Goal: Task Accomplishment & Management: Use online tool/utility

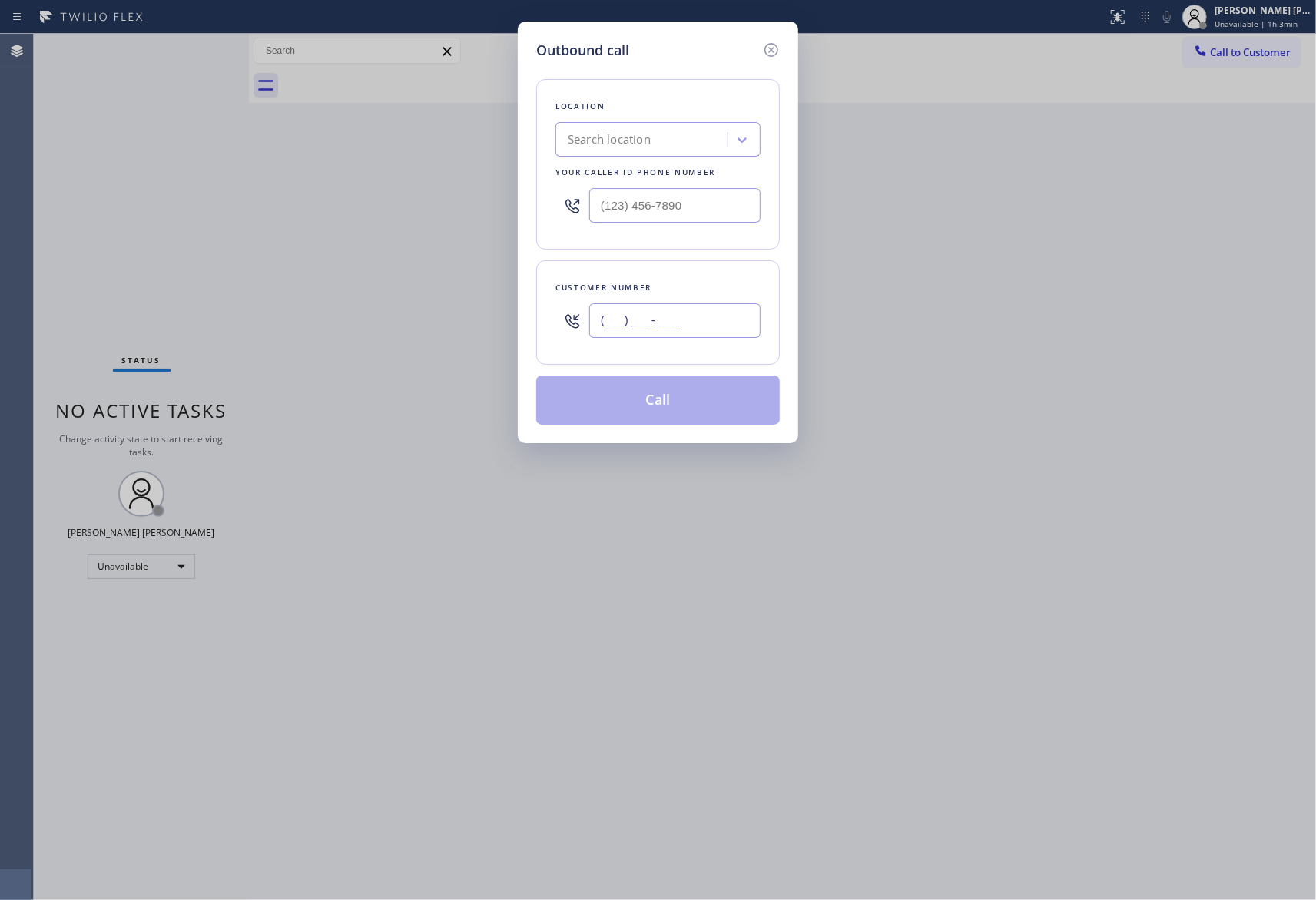
drag, startPoint x: 720, startPoint y: 308, endPoint x: 720, endPoint y: 319, distance: 11.0
click at [719, 307] on input "(___) ___-____" at bounding box center [675, 320] width 172 height 35
paste input "747) 212-8280"
type input "[PHONE_NUMBER]"
click at [634, 139] on div "Search location" at bounding box center [610, 140] width 83 height 18
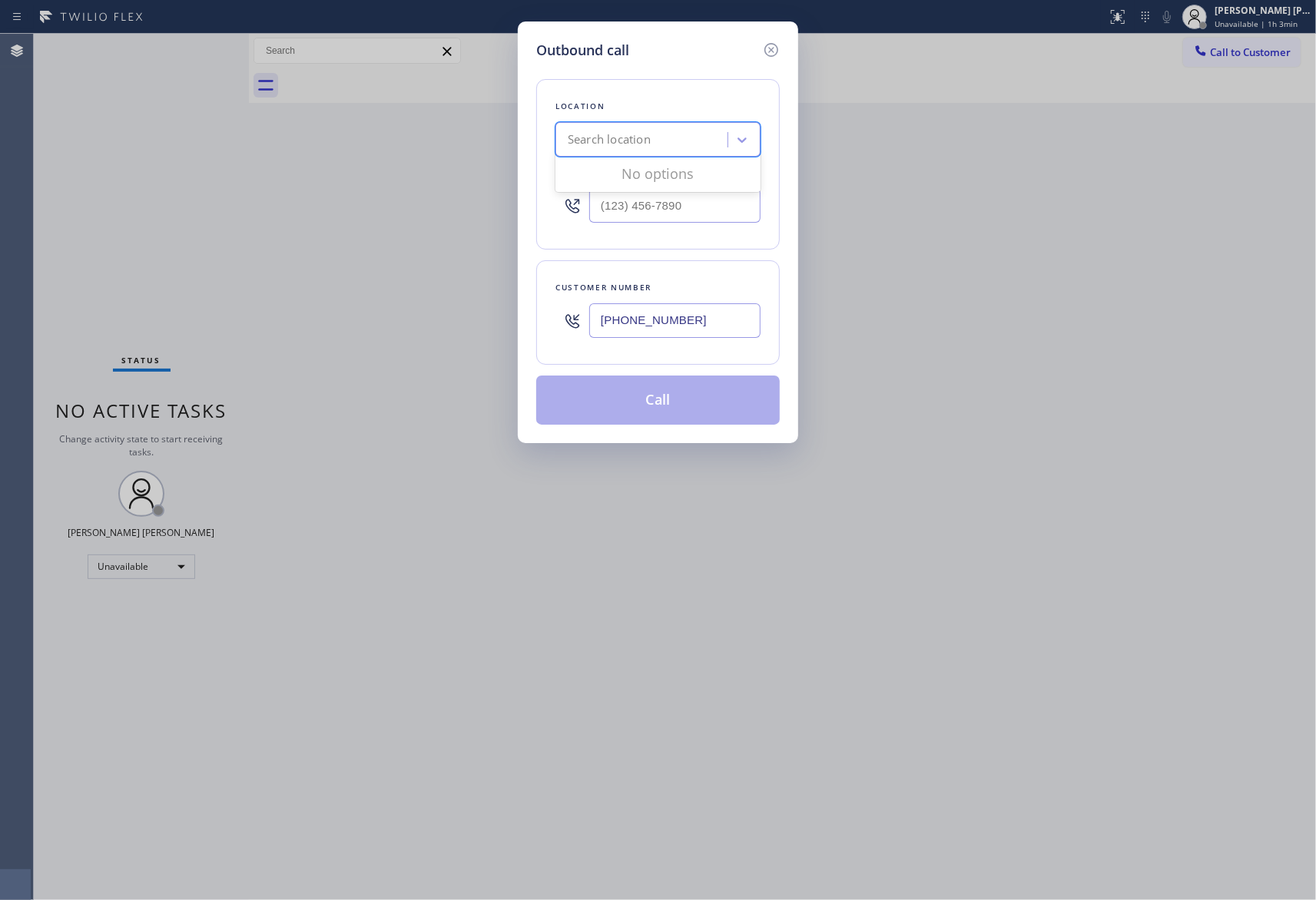
paste input "Cozy Home Dryer Vent Service"
type input "Cozy Home Dryer Vent Service"
click at [637, 173] on div "Cozy Home Dryer Vent Service" at bounding box center [658, 172] width 205 height 28
type input "[PHONE_NUMBER]"
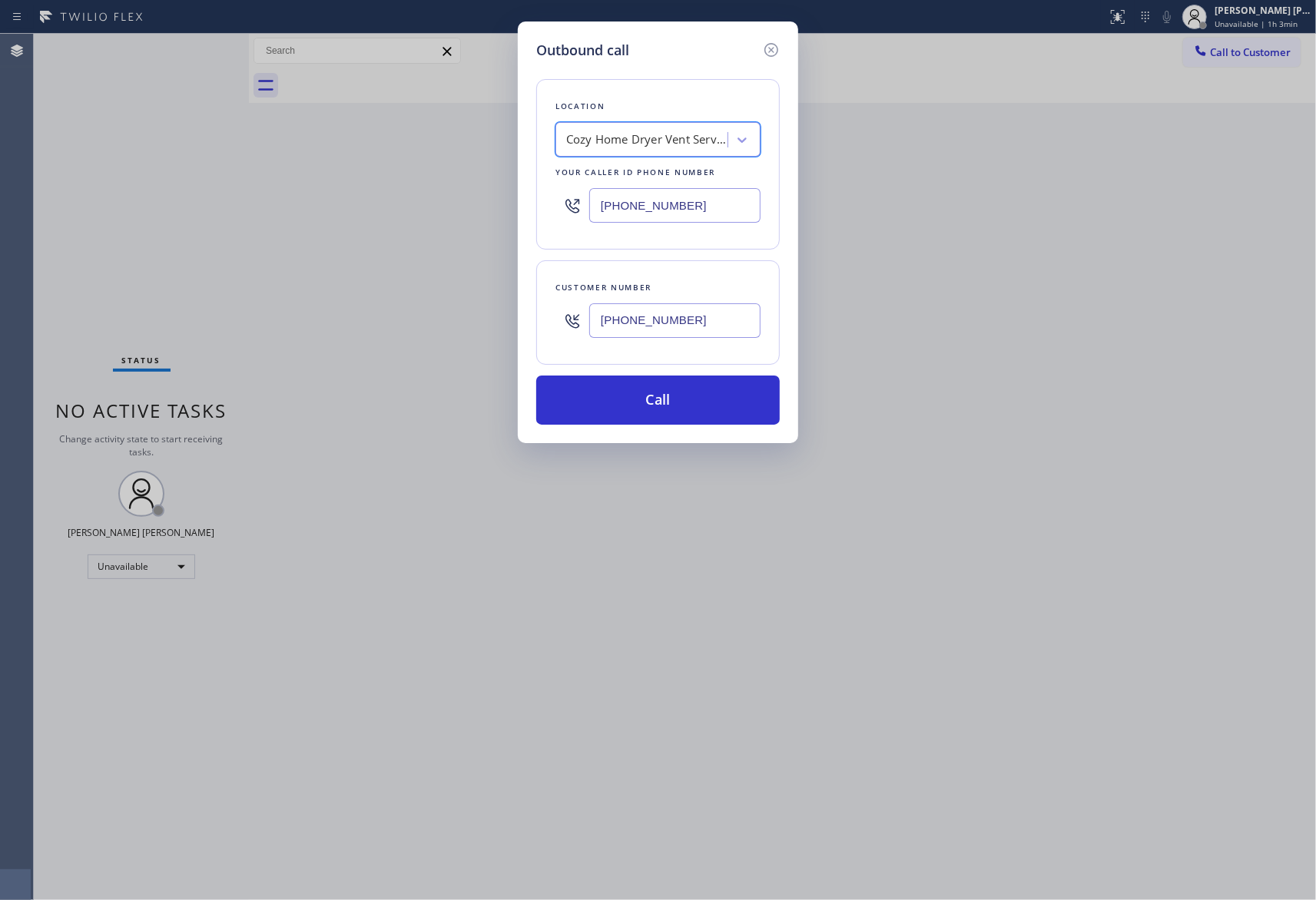
scroll to position [0, 1]
click at [670, 399] on button "Call" at bounding box center [658, 400] width 243 height 49
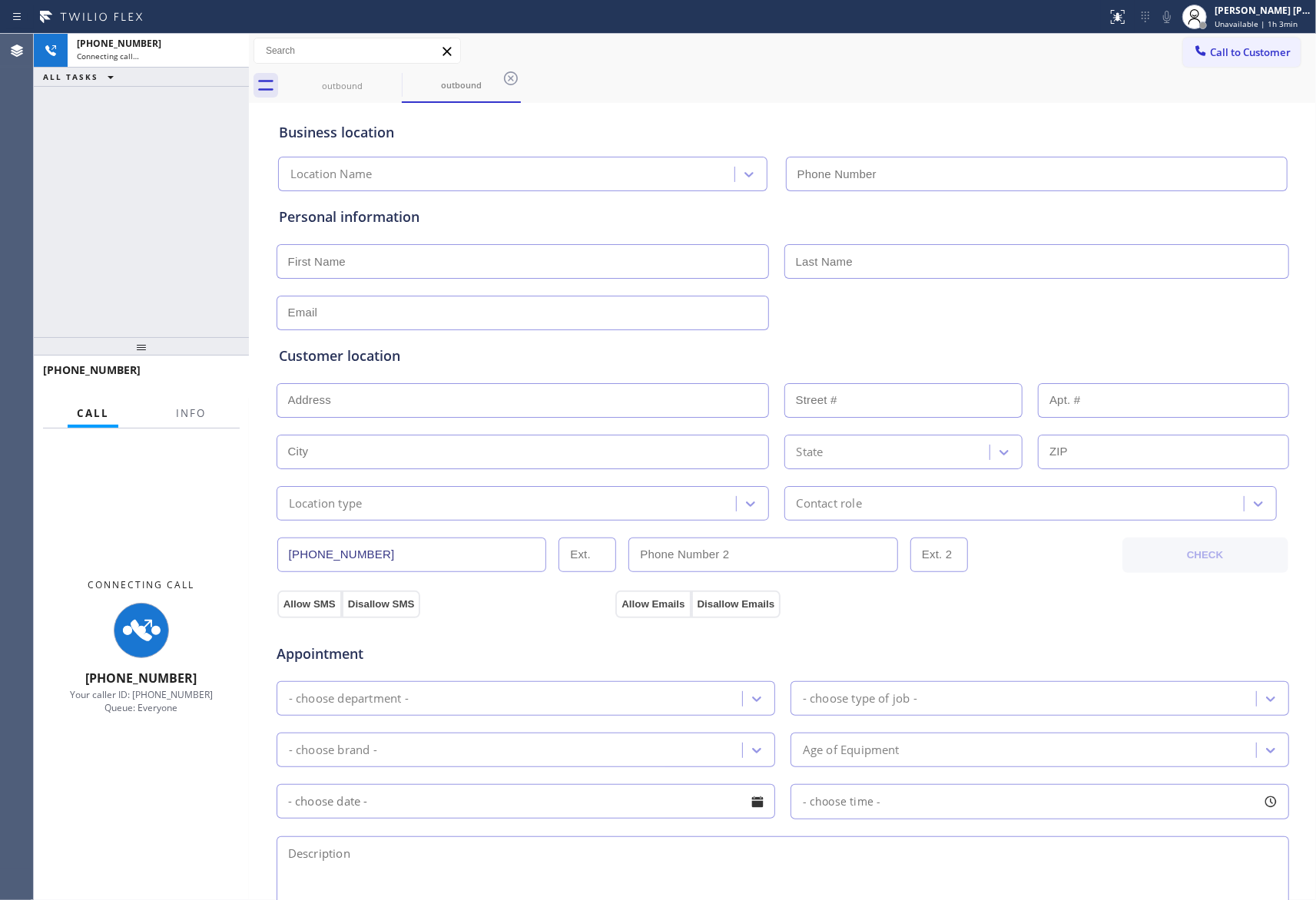
type input "[PHONE_NUMBER]"
click at [198, 407] on span "Info" at bounding box center [191, 413] width 30 height 14
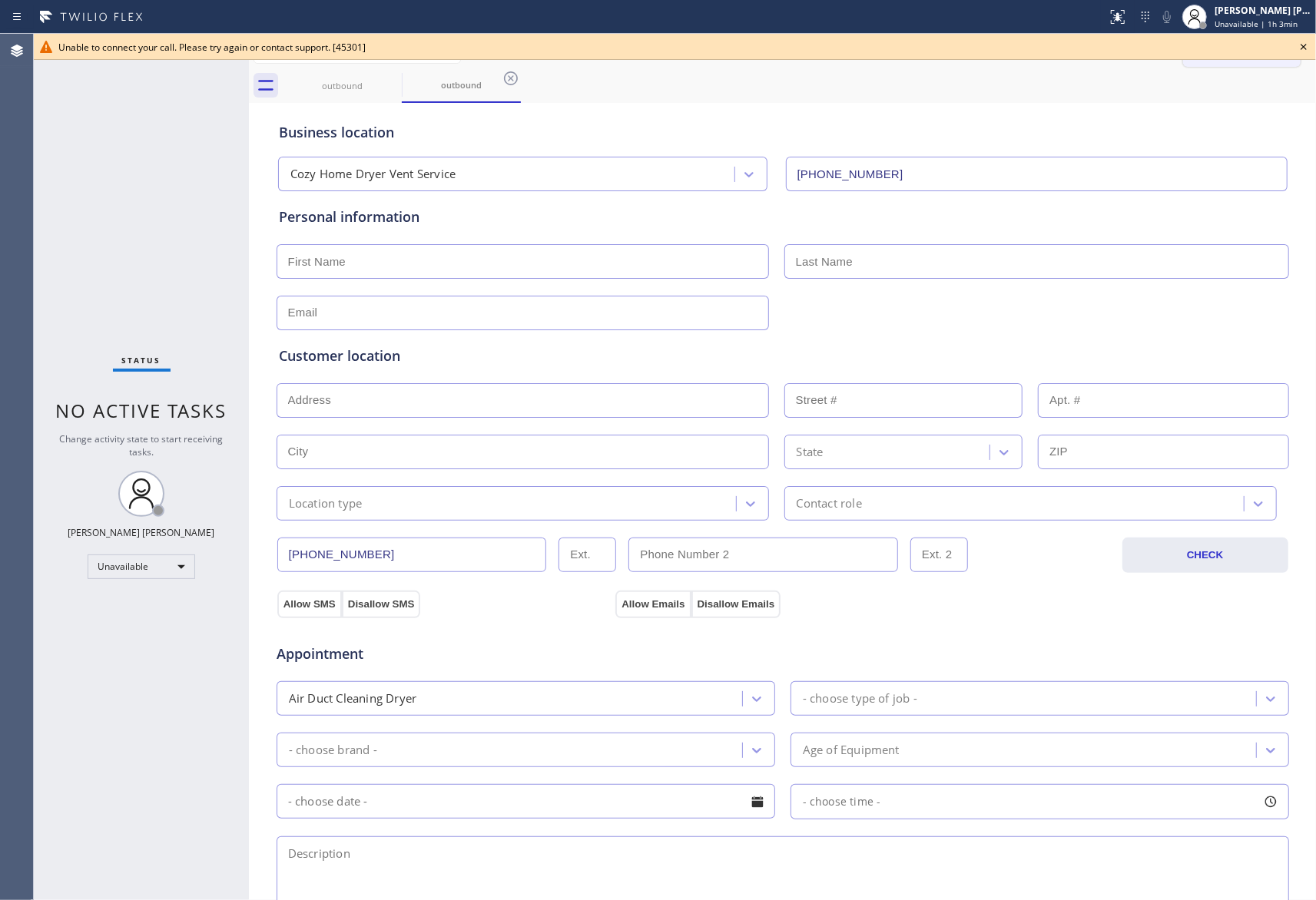
drag, startPoint x: 1301, startPoint y: 48, endPoint x: 1206, endPoint y: 48, distance: 95.0
click at [1301, 48] on icon at bounding box center [1304, 47] width 18 height 18
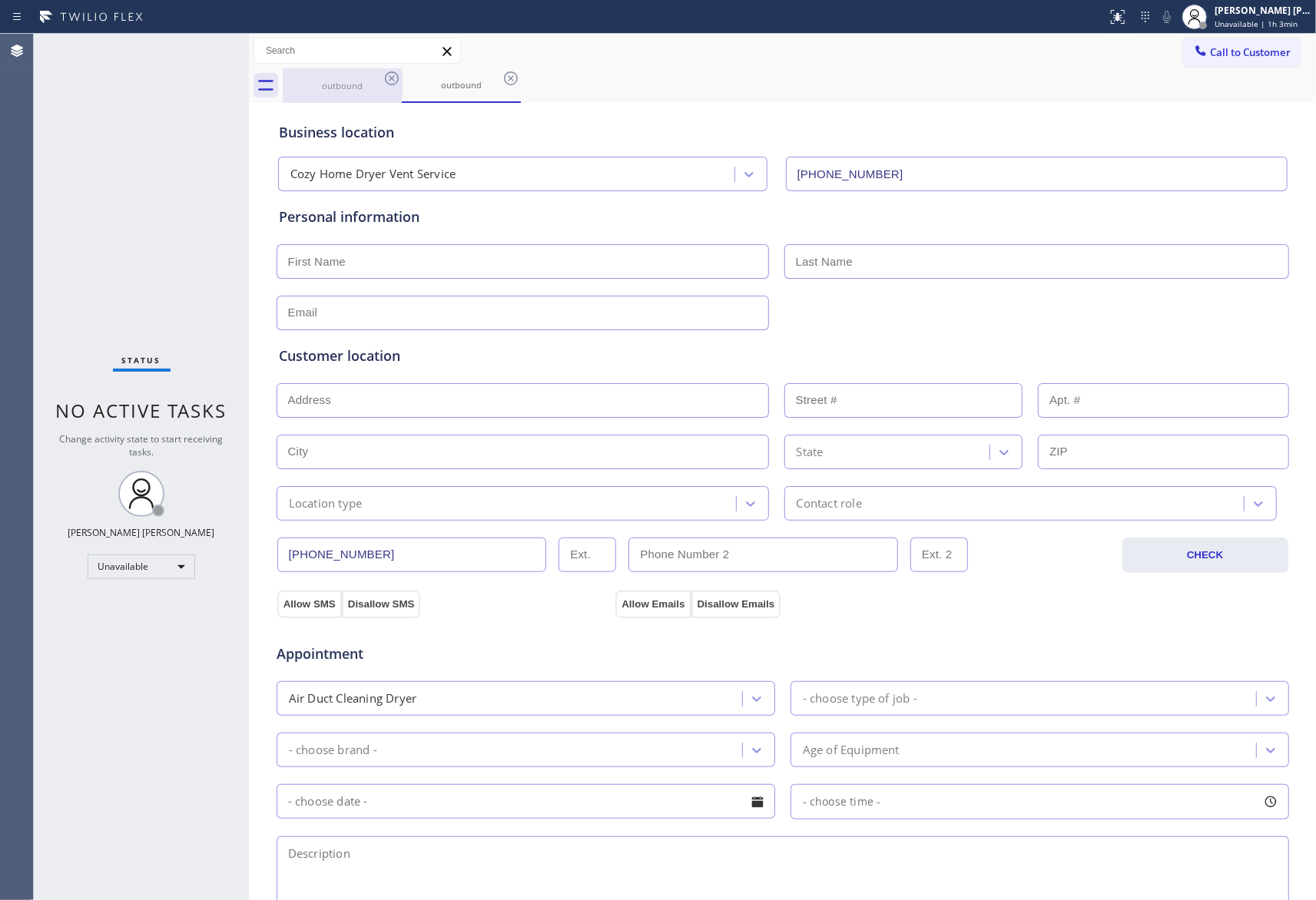
click at [359, 82] on div "outbound" at bounding box center [342, 85] width 116 height 12
click at [395, 80] on icon at bounding box center [392, 78] width 18 height 18
click at [0, 0] on icon at bounding box center [0, 0] width 0 height 0
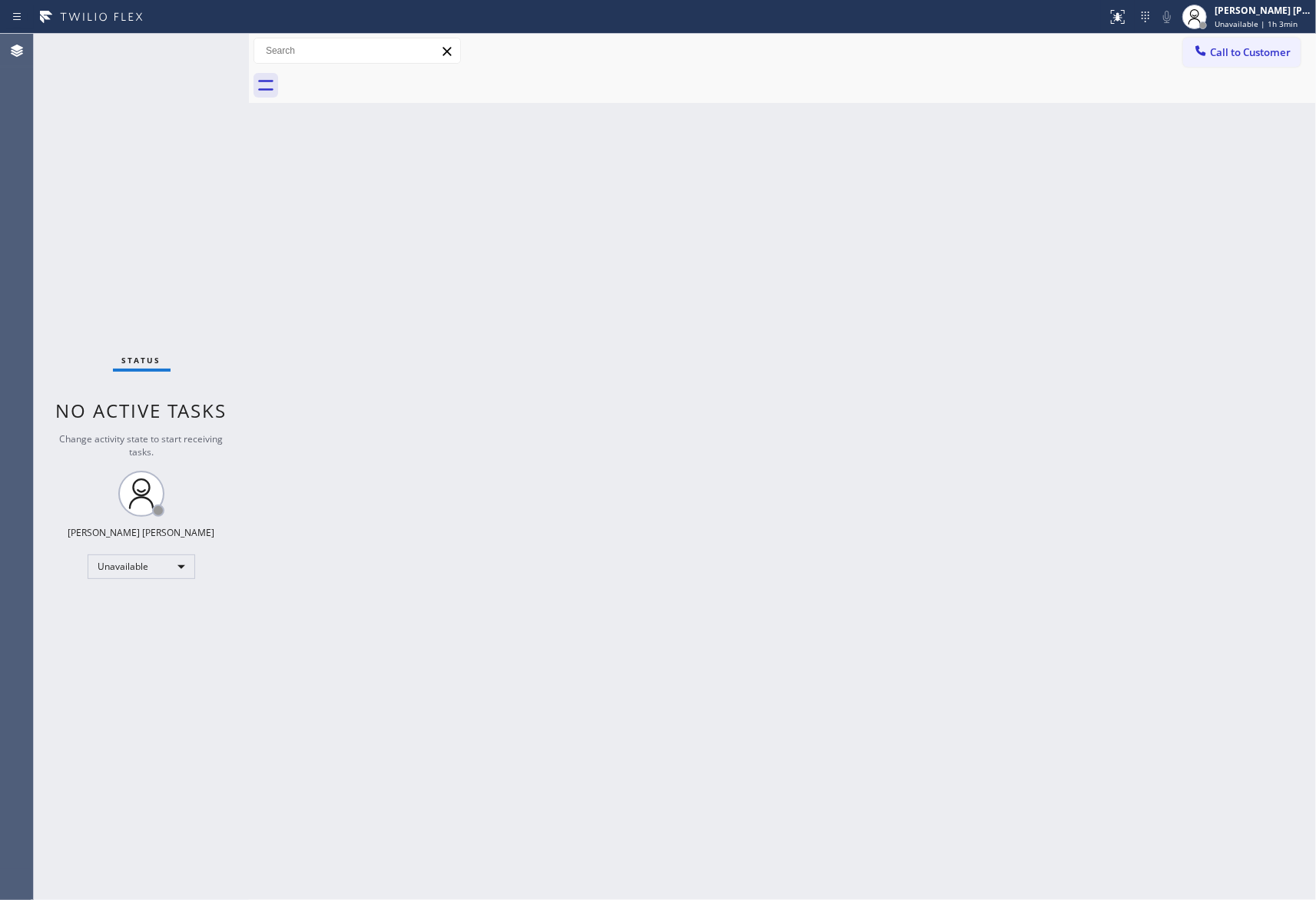
click at [395, 80] on div at bounding box center [799, 85] width 1034 height 35
click at [1283, 50] on span "Call to Customer" at bounding box center [1250, 52] width 81 height 14
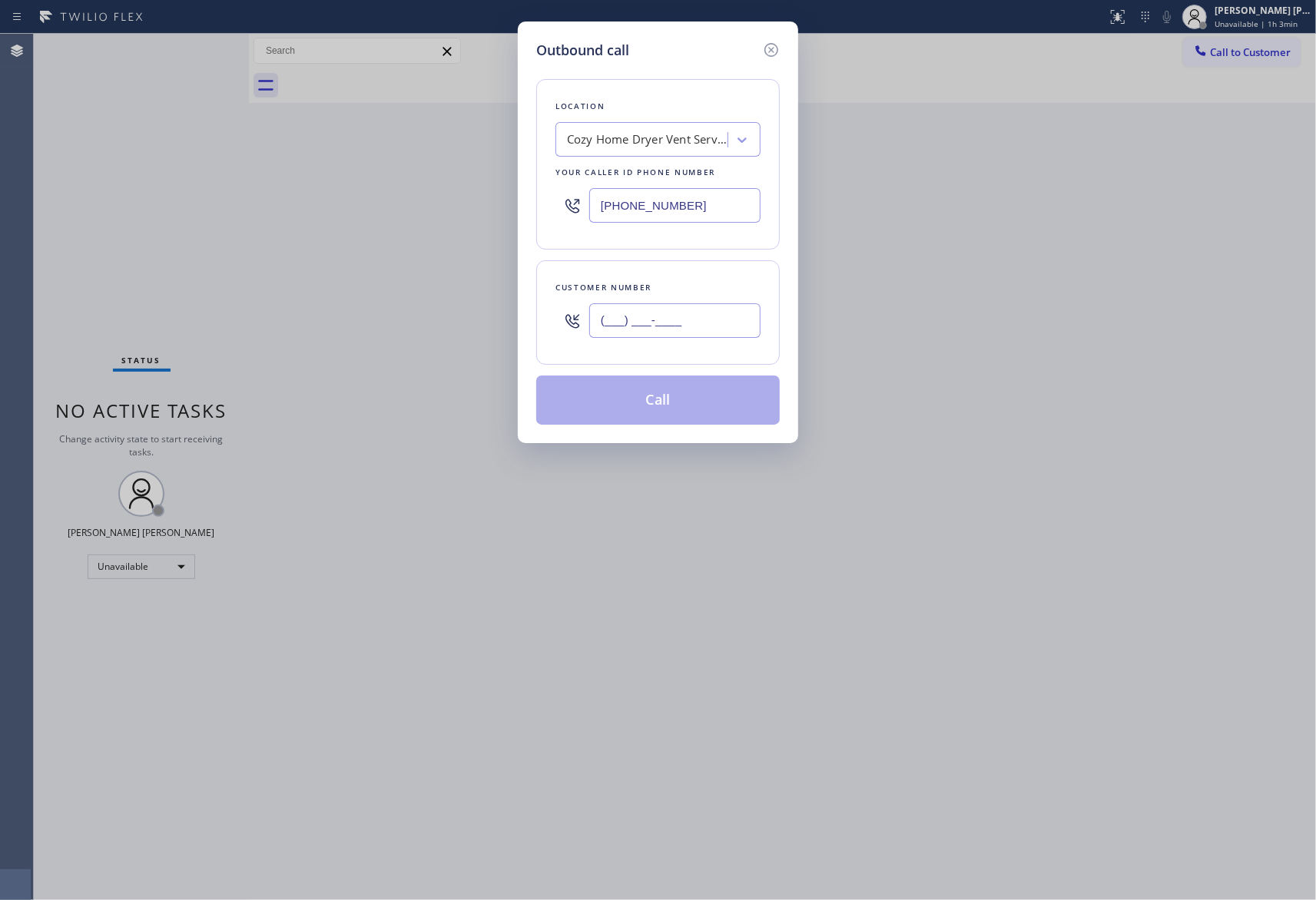
click at [686, 304] on input "(___) ___-____" at bounding box center [675, 320] width 172 height 35
paste input "text"
type input "(___) ___-____"
click at [683, 313] on input "(___) ___-____" at bounding box center [675, 320] width 172 height 35
paste input "747) 212-8280"
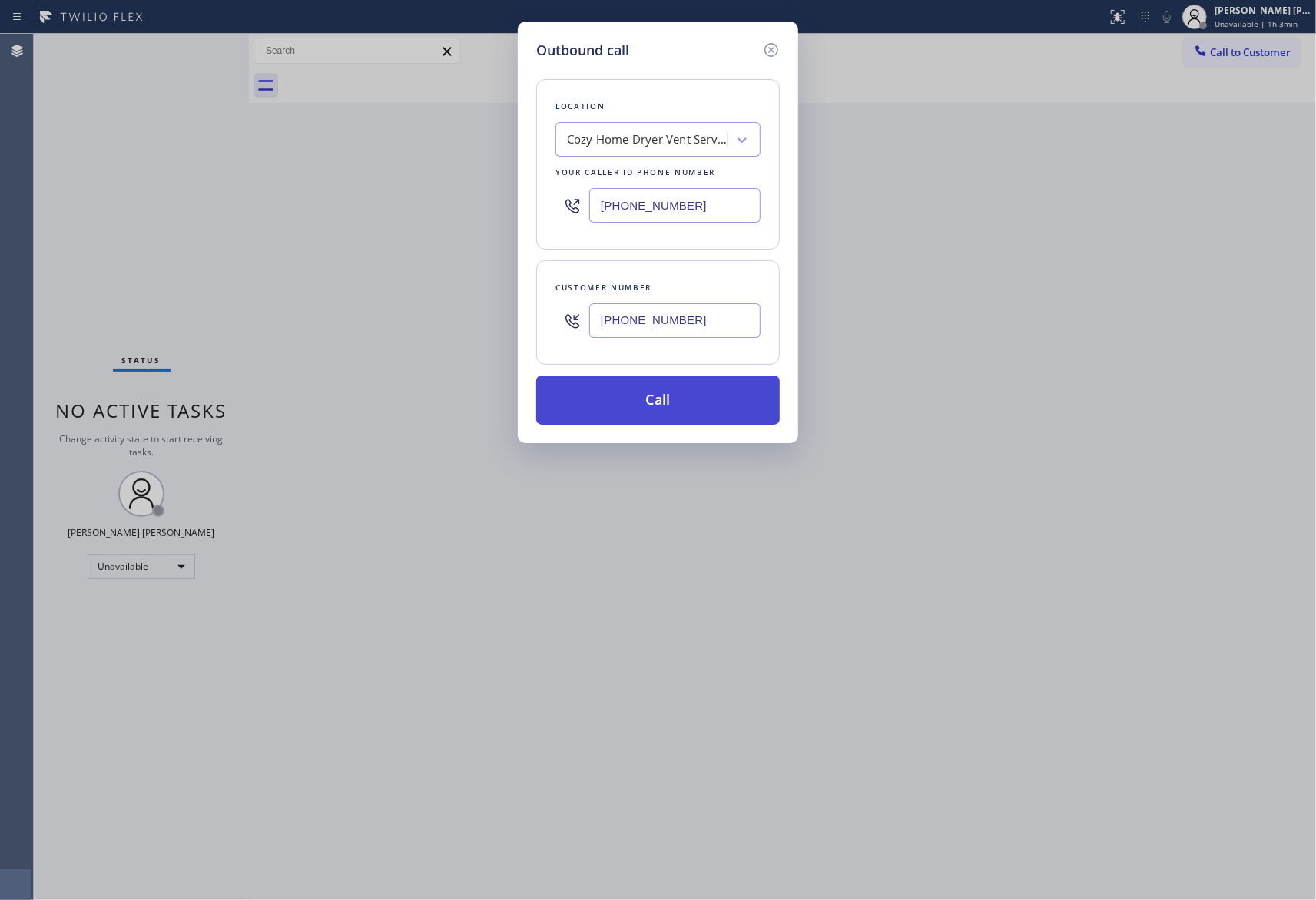
type input "[PHONE_NUMBER]"
click at [677, 399] on button "Call" at bounding box center [658, 400] width 243 height 49
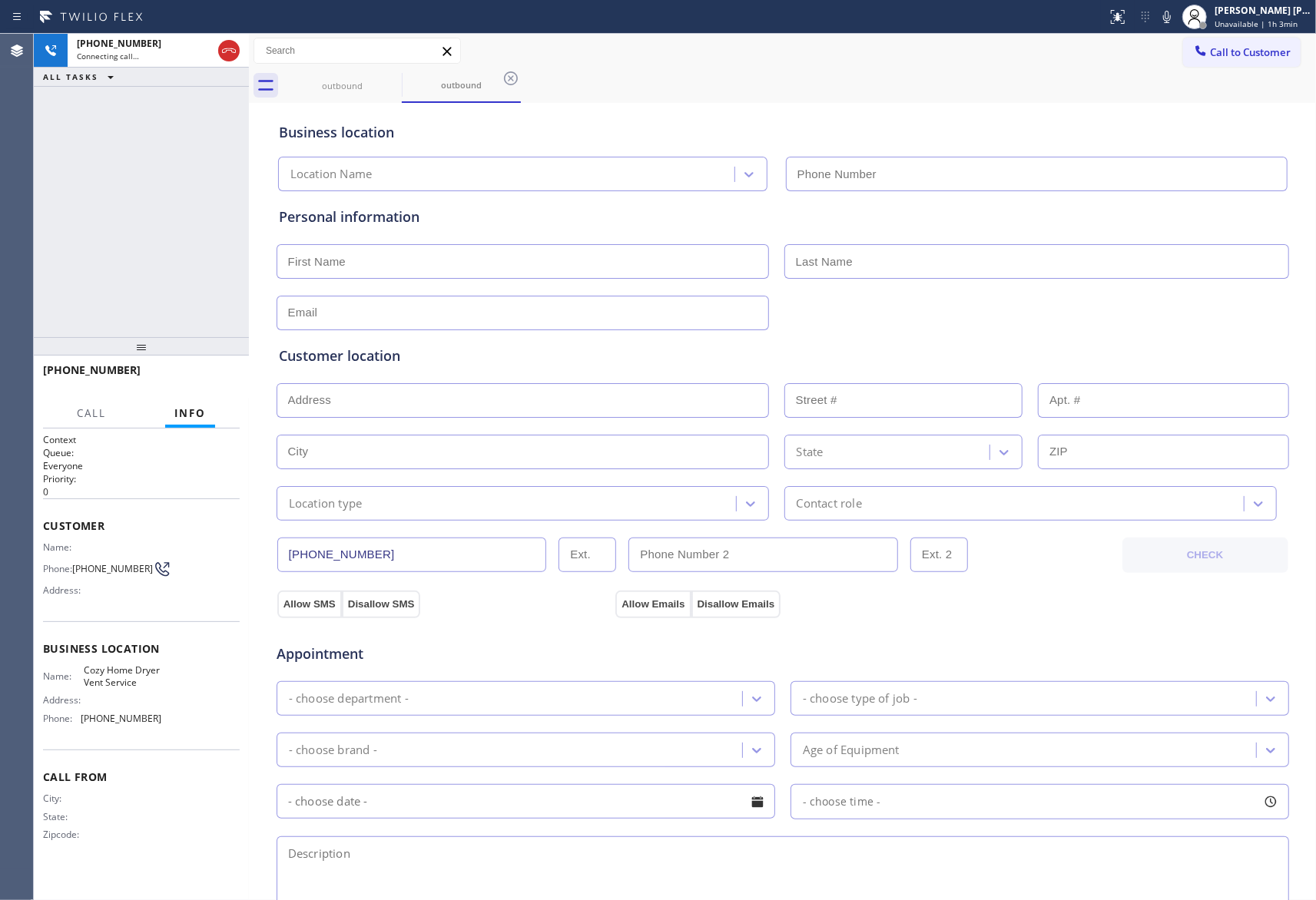
type input "[PHONE_NUMBER]"
